Goal: Task Accomplishment & Management: Manage account settings

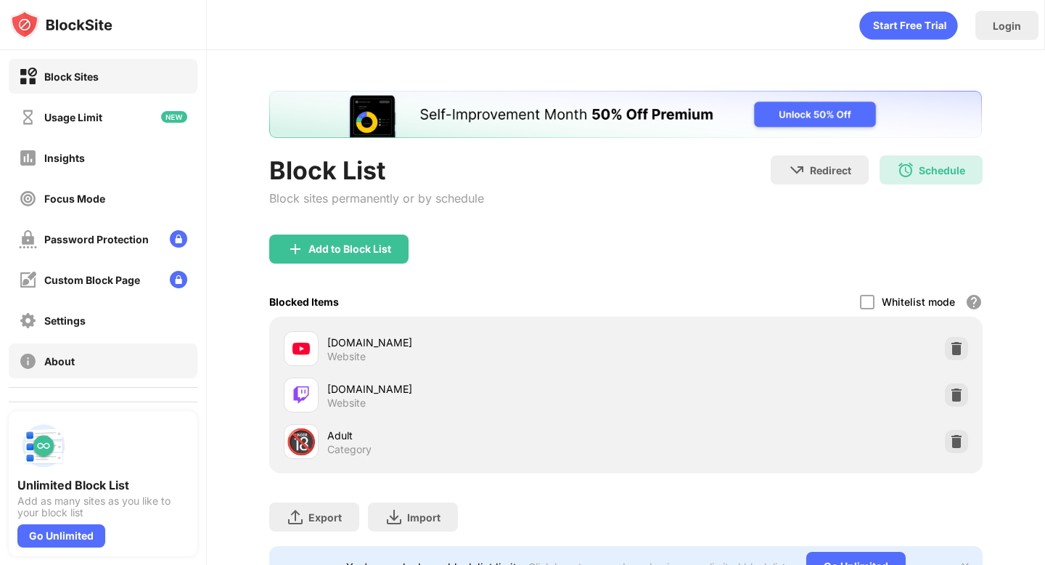
scroll to position [73, 0]
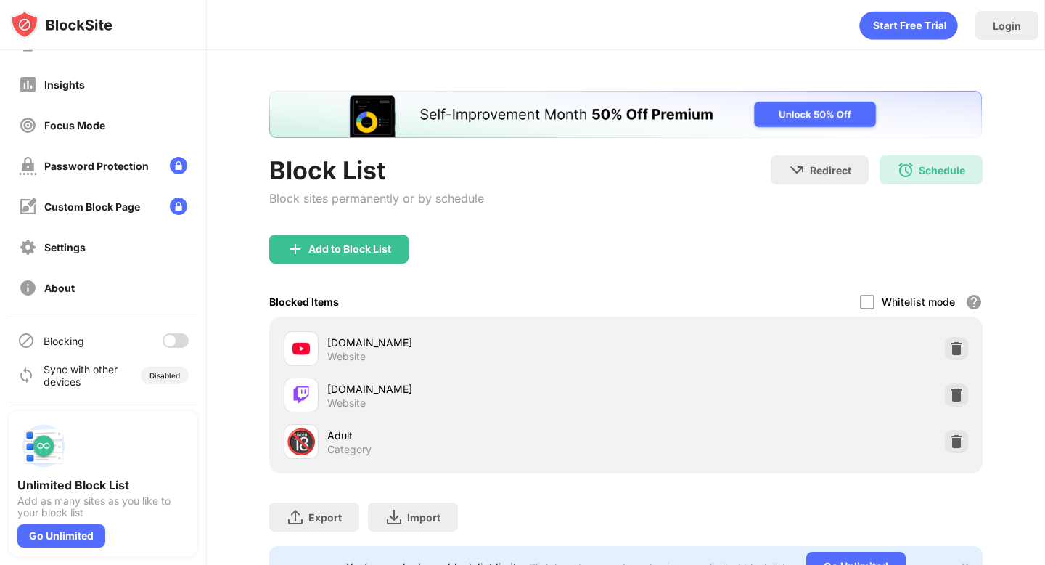
click at [173, 340] on div at bounding box center [170, 341] width 12 height 12
click at [215, 318] on div "Block List Block sites permanently or by schedule Redirect Choose a site to be …" at bounding box center [626, 338] width 838 height 577
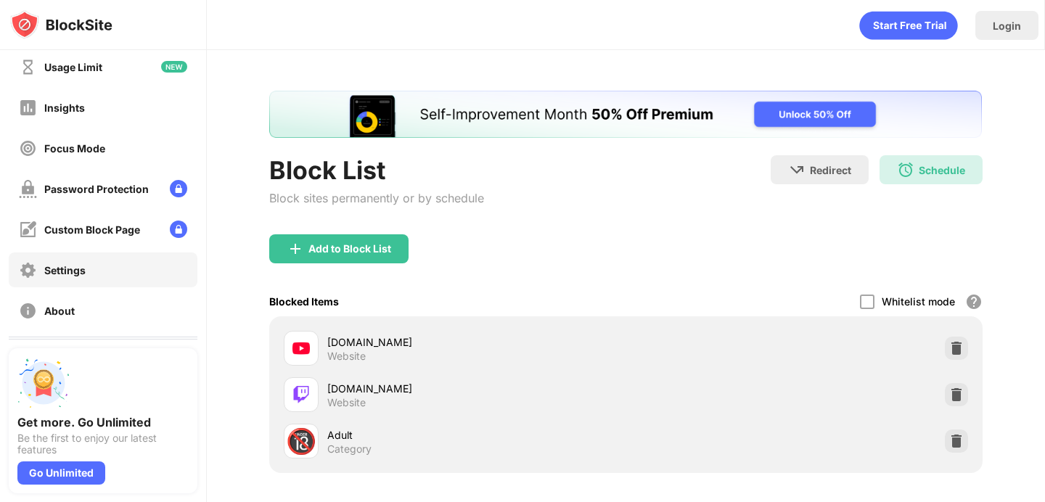
scroll to position [136, 0]
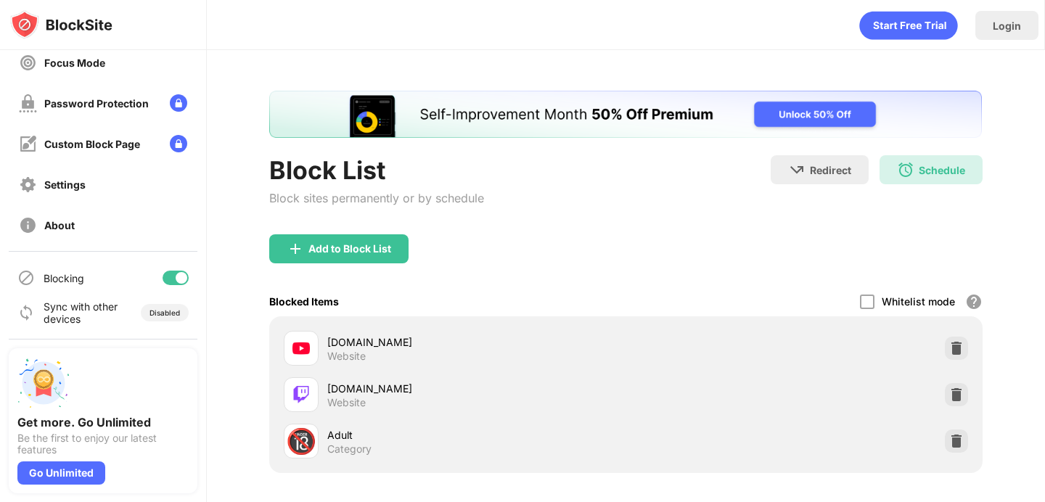
click at [170, 284] on div at bounding box center [176, 278] width 26 height 15
